Goal: Information Seeking & Learning: Learn about a topic

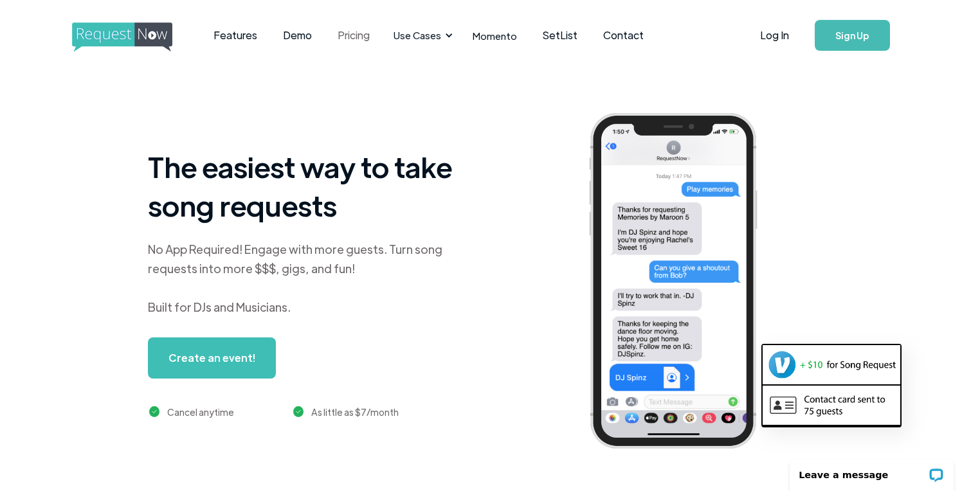
click at [354, 35] on link "Pricing" at bounding box center [354, 35] width 58 height 40
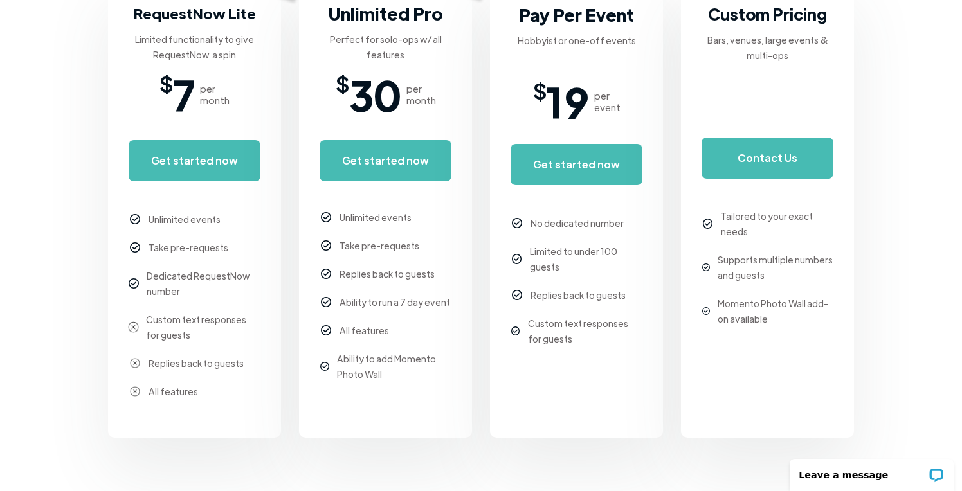
scroll to position [329, 0]
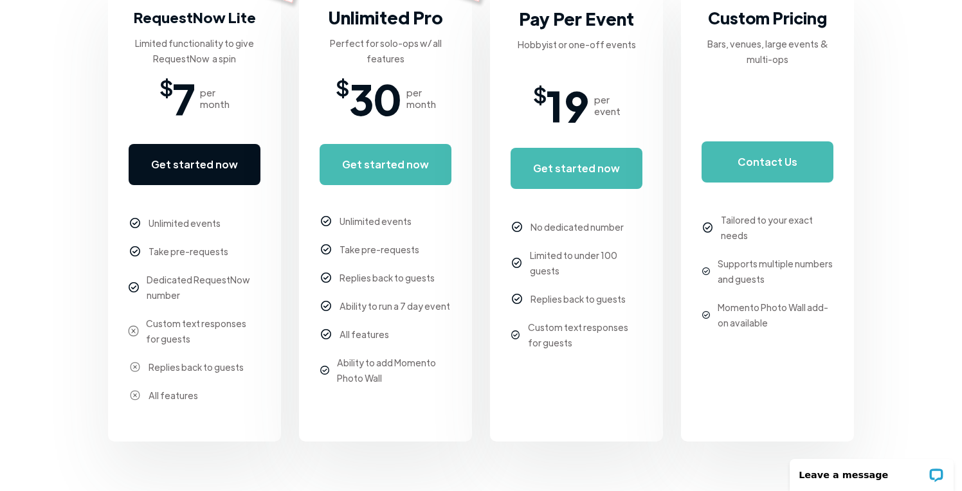
click at [221, 168] on link "Get started now" at bounding box center [195, 164] width 132 height 41
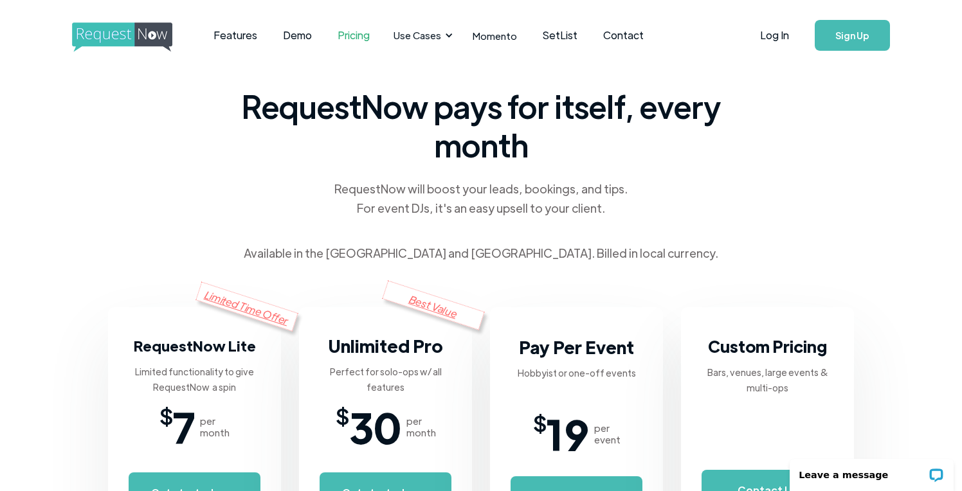
scroll to position [0, 0]
click at [294, 37] on link "Demo" at bounding box center [297, 35] width 55 height 40
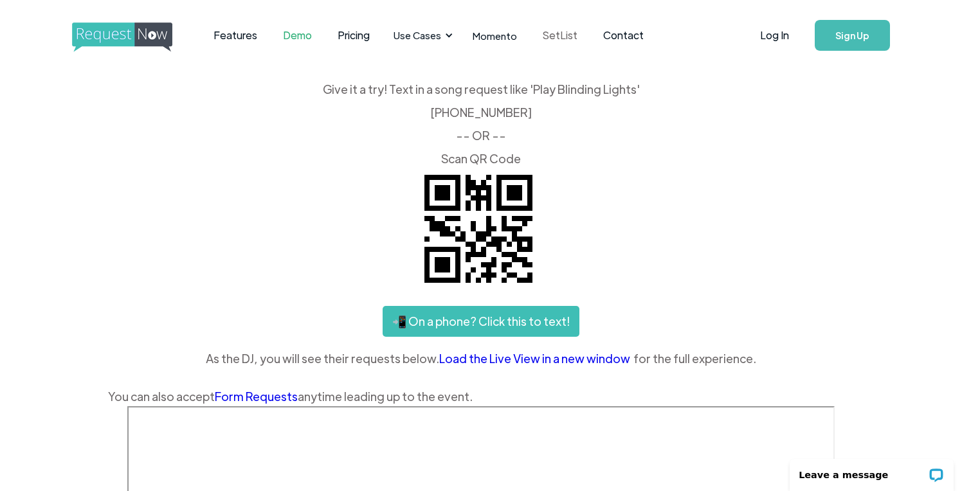
click at [550, 36] on link "SetList" at bounding box center [560, 35] width 60 height 40
click at [239, 37] on link "Features" at bounding box center [235, 35] width 69 height 40
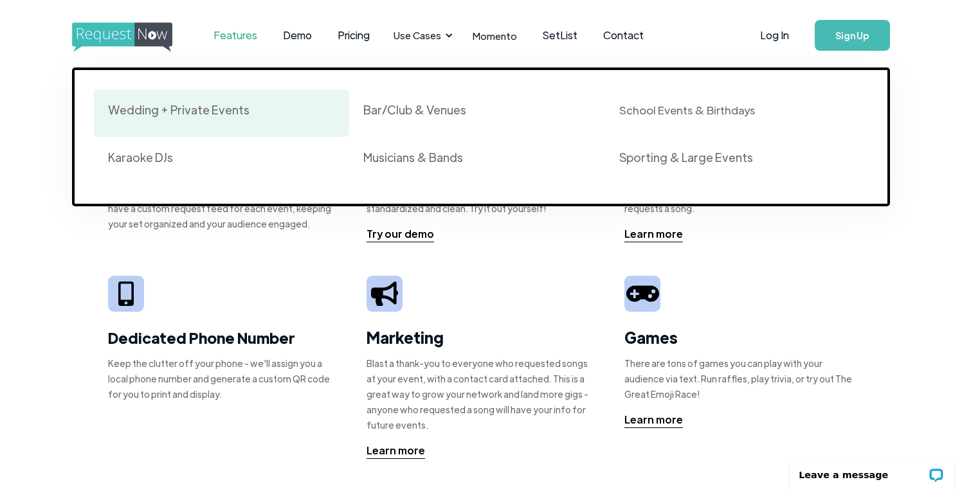
click at [217, 103] on div "Wedding + Private Events" at bounding box center [178, 109] width 141 height 15
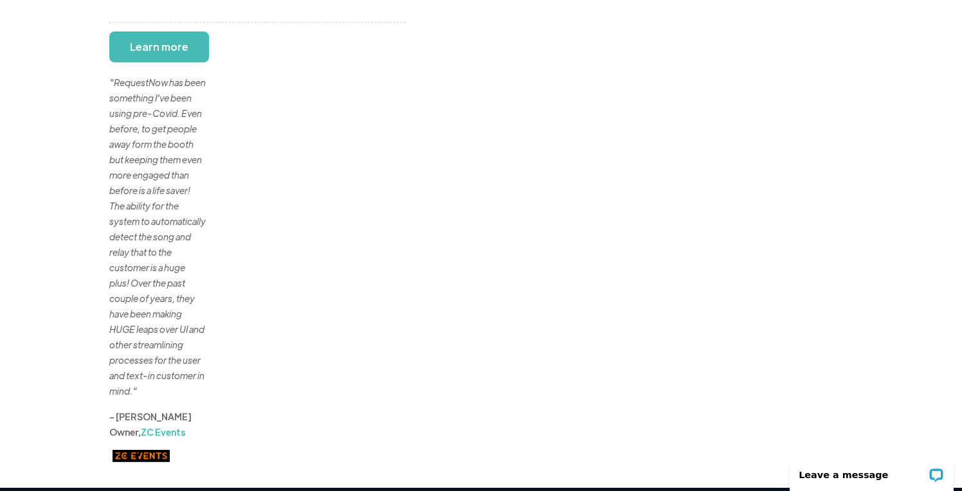
scroll to position [249, 0]
